Goal: Find contact information: Find contact information

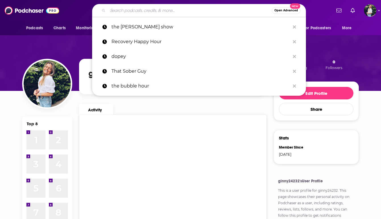
click at [174, 11] on input "Search podcasts, credits, & more..." at bounding box center [190, 10] width 164 height 9
paste input "Nonprofit Lowdown"
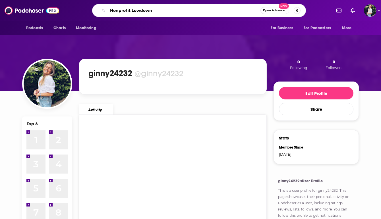
type input "Nonprofit Lowdown"
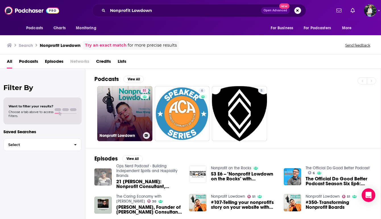
click at [116, 128] on link "51 Nonprofit Lowdown" at bounding box center [124, 113] width 55 height 55
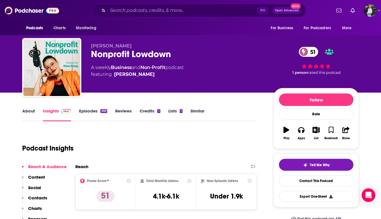
click at [31, 112] on link "About" at bounding box center [28, 114] width 13 height 13
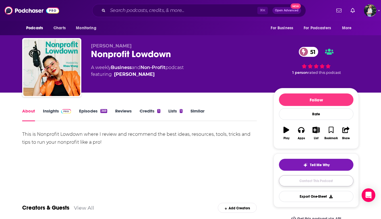
click at [300, 184] on link "Contact This Podcast" at bounding box center [316, 180] width 74 height 11
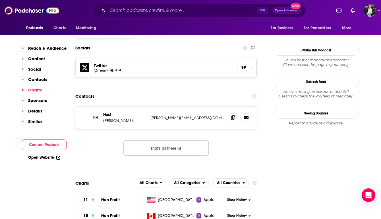
scroll to position [484, 0]
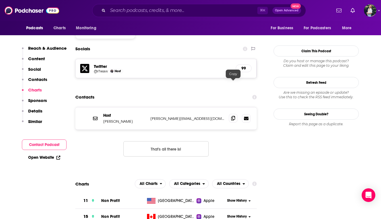
click at [233, 116] on icon at bounding box center [233, 118] width 4 height 5
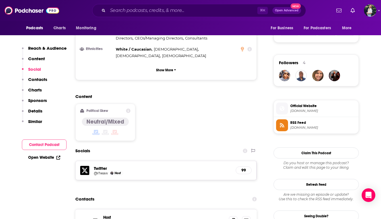
scroll to position [381, 0]
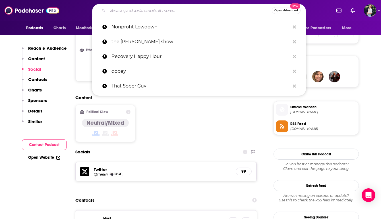
click at [147, 9] on input "Search podcasts, credits, & more..." at bounding box center [190, 10] width 164 height 9
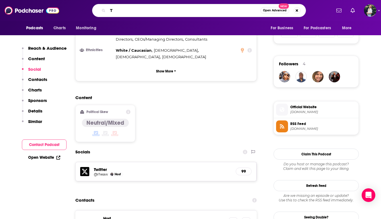
paste input "he Electorette"
type input "The Electorette"
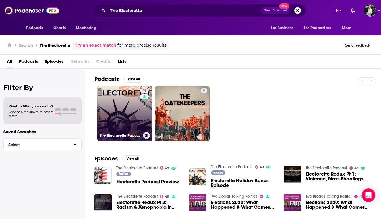
click at [128, 105] on link "49 The Electorette Podcast" at bounding box center [124, 113] width 55 height 55
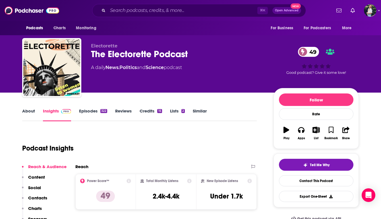
click at [30, 116] on link "About" at bounding box center [28, 114] width 13 height 13
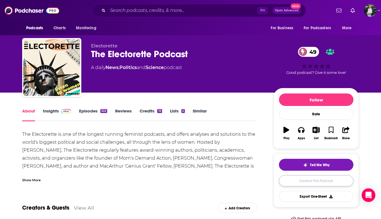
click at [302, 181] on link "Contact This Podcast" at bounding box center [316, 180] width 74 height 11
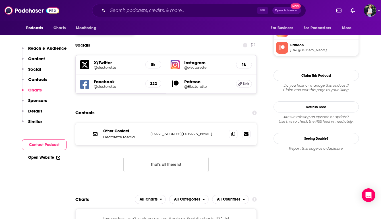
scroll to position [481, 0]
click at [231, 129] on span at bounding box center [233, 133] width 9 height 9
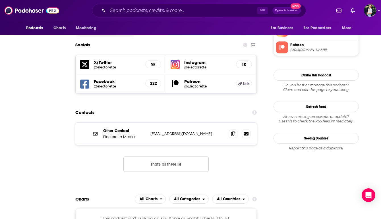
scroll to position [0, 0]
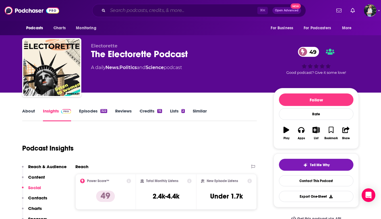
click at [120, 12] on input "Search podcasts, credits, & more..." at bounding box center [182, 10] width 149 height 9
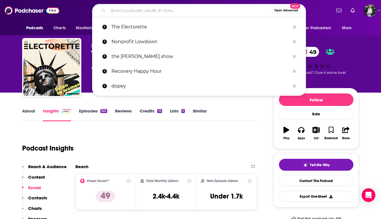
paste input "Power Station"
type input "Power Station"
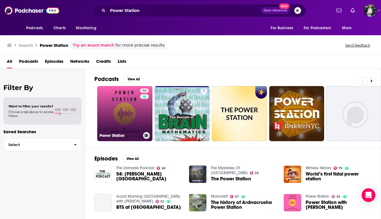
click at [122, 132] on div "Power Station" at bounding box center [124, 135] width 51 height 7
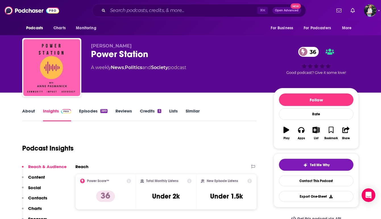
click at [27, 110] on link "About" at bounding box center [28, 114] width 13 height 13
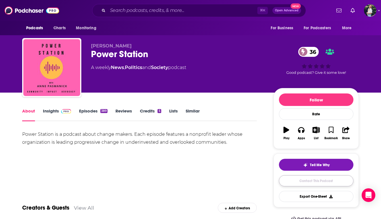
click at [292, 183] on link "Contact This Podcast" at bounding box center [316, 180] width 74 height 11
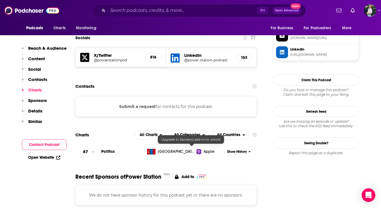
scroll to position [498, 0]
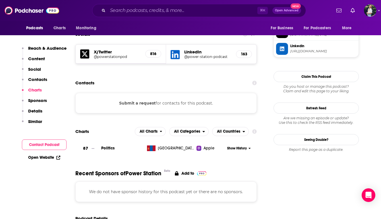
click at [128, 100] on button "Submit a request" at bounding box center [137, 103] width 36 height 6
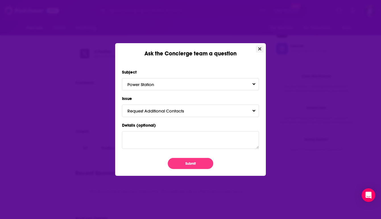
click at [261, 52] on button "Close" at bounding box center [260, 48] width 8 height 7
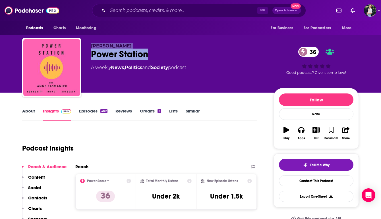
drag, startPoint x: 157, startPoint y: 55, endPoint x: 80, endPoint y: 55, distance: 77.0
click at [80, 55] on div "[PERSON_NAME] Power Station 36 A weekly News , Politics and Society podcast 36 …" at bounding box center [190, 68] width 336 height 61
click at [95, 56] on div "Power Station 36" at bounding box center [177, 54] width 173 height 11
drag, startPoint x: 91, startPoint y: 55, endPoint x: 156, endPoint y: 57, distance: 65.9
click at [156, 57] on div "[PERSON_NAME] Power Station 36 A weekly News , Politics and Society podcast 36 …" at bounding box center [190, 68] width 336 height 61
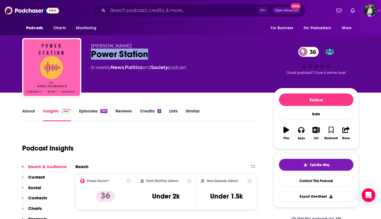
copy h2 "Power Station"
click at [194, 115] on link "Similar" at bounding box center [192, 114] width 14 height 13
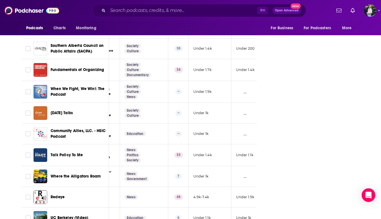
scroll to position [2057, 0]
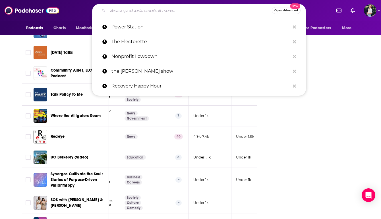
click at [125, 11] on input "Search podcasts, credits, & more..." at bounding box center [190, 10] width 164 height 9
paste input "The Nonprofit SnapCast"
type input "The Nonprofit SnapCast"
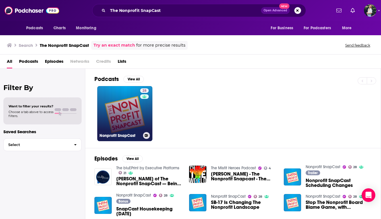
click at [112, 112] on link "28 Nonprofit SnapCast" at bounding box center [124, 113] width 55 height 55
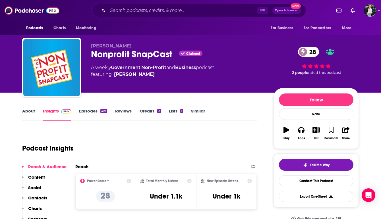
click at [28, 112] on link "About" at bounding box center [28, 114] width 13 height 13
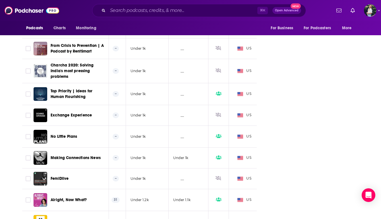
scroll to position [1863, 0]
